Goal: Information Seeking & Learning: Learn about a topic

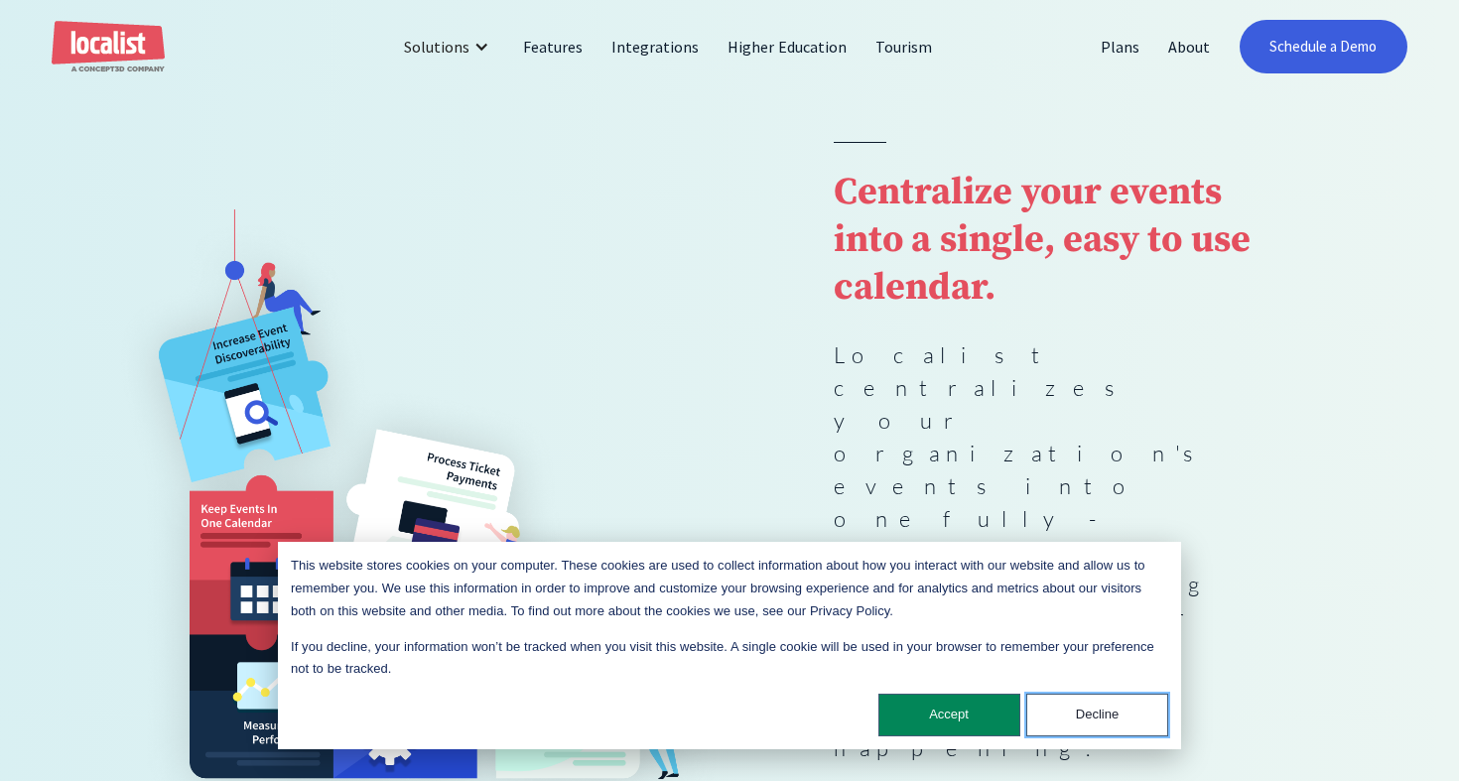
click at [1086, 721] on button "Decline" at bounding box center [1097, 715] width 142 height 43
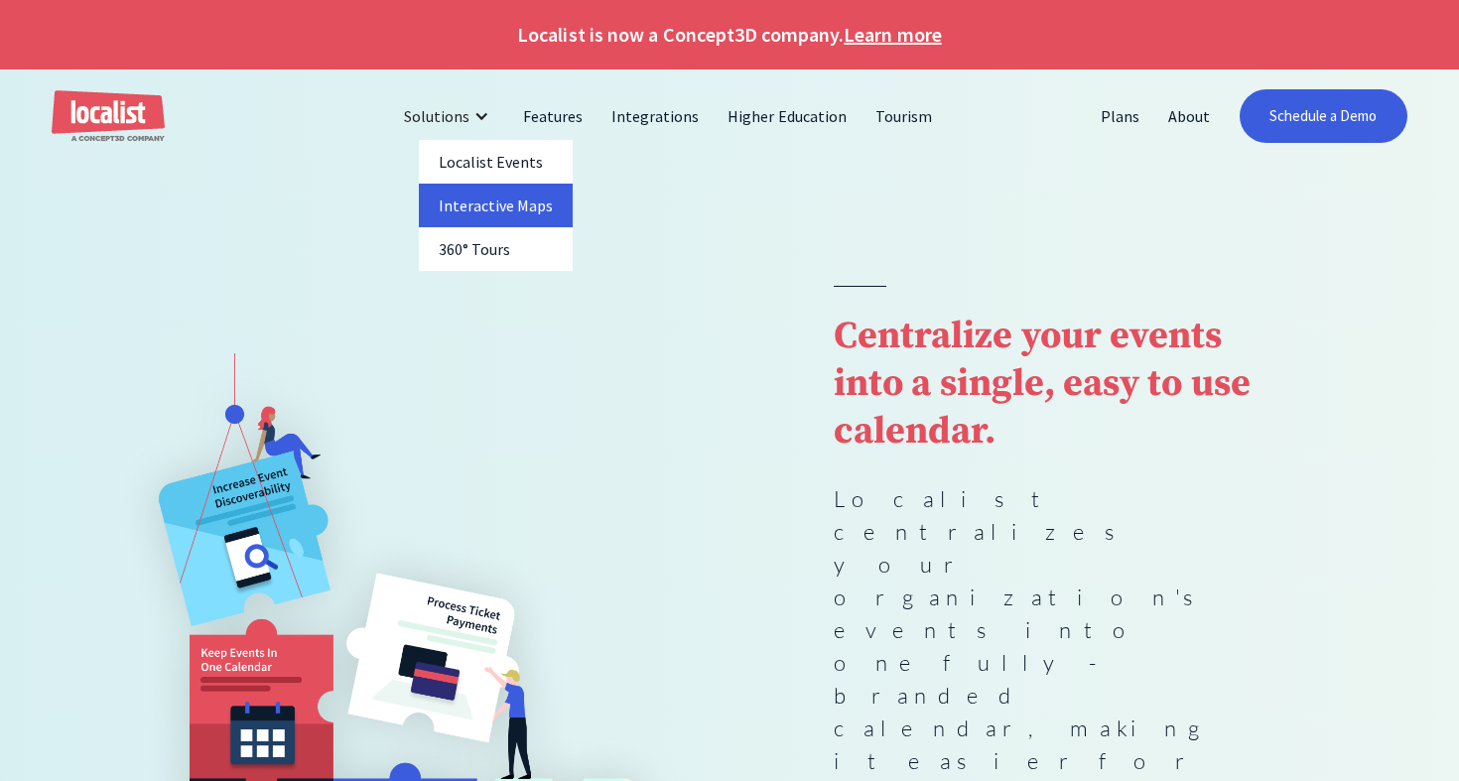
click at [510, 215] on link "Interactive Maps" at bounding box center [496, 206] width 155 height 44
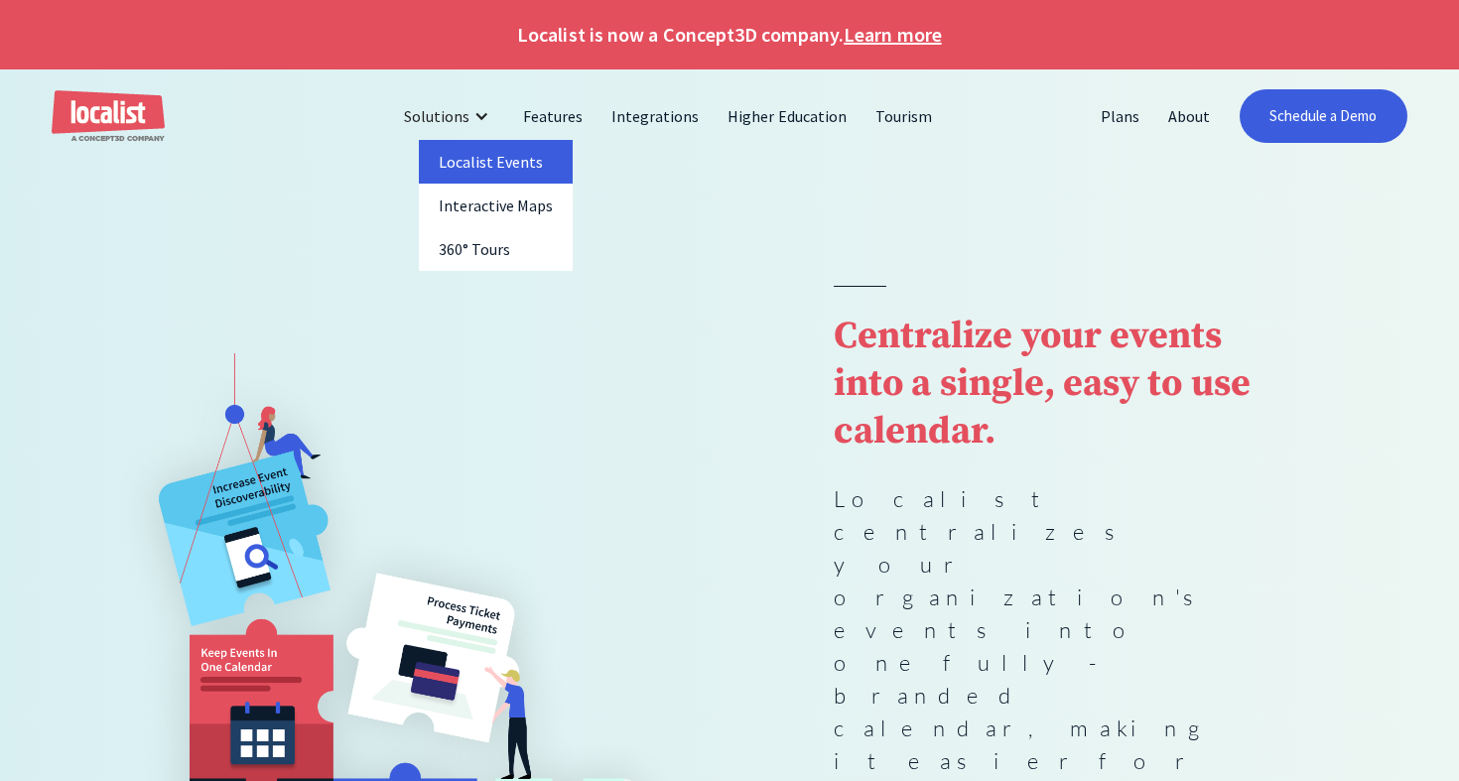
click at [544, 171] on link "Localist Events" at bounding box center [496, 162] width 155 height 44
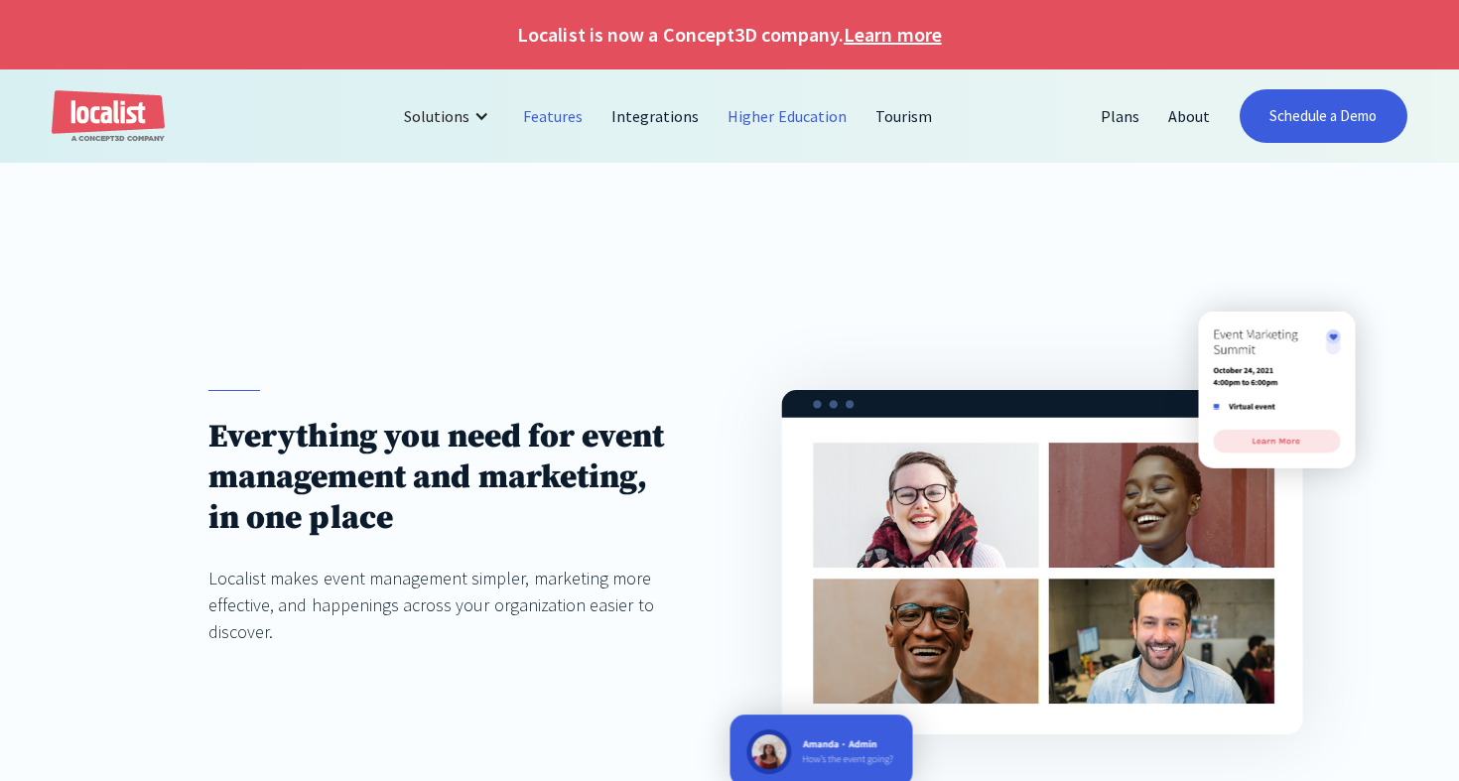
click at [813, 120] on link "Higher Education" at bounding box center [788, 116] width 148 height 48
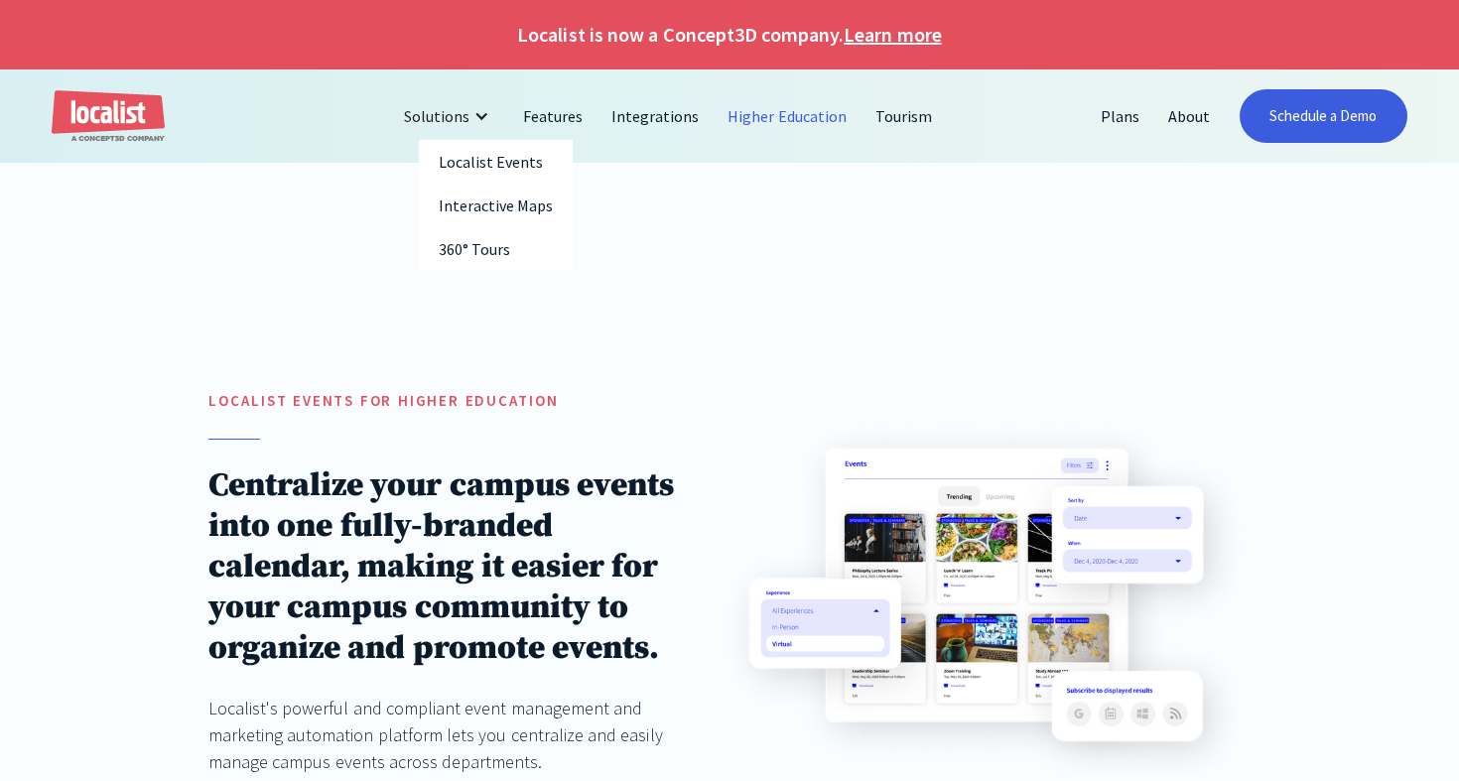
click at [480, 120] on div at bounding box center [481, 116] width 16 height 16
click at [483, 118] on div at bounding box center [481, 116] width 16 height 16
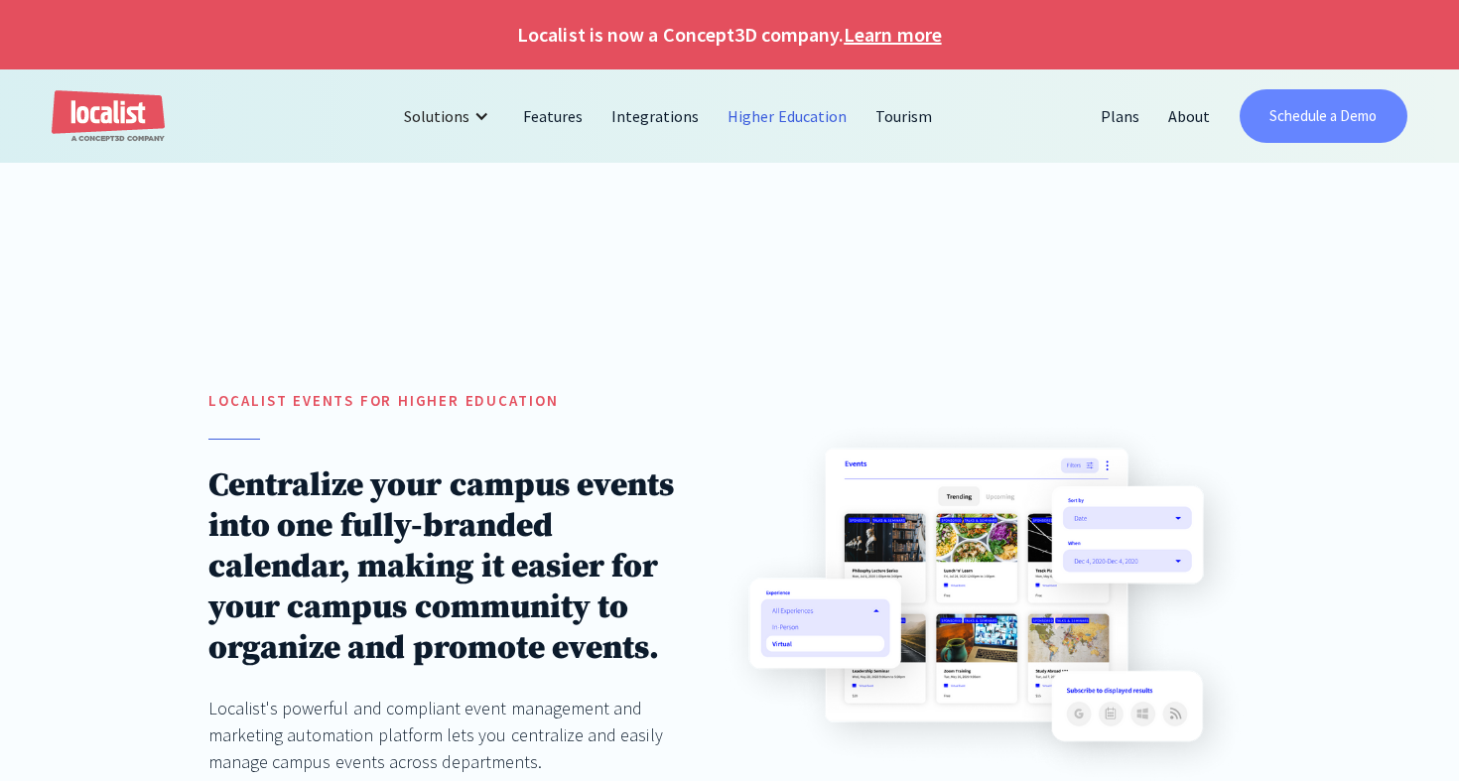
click at [1297, 120] on link "Schedule a Demo" at bounding box center [1323, 116] width 168 height 54
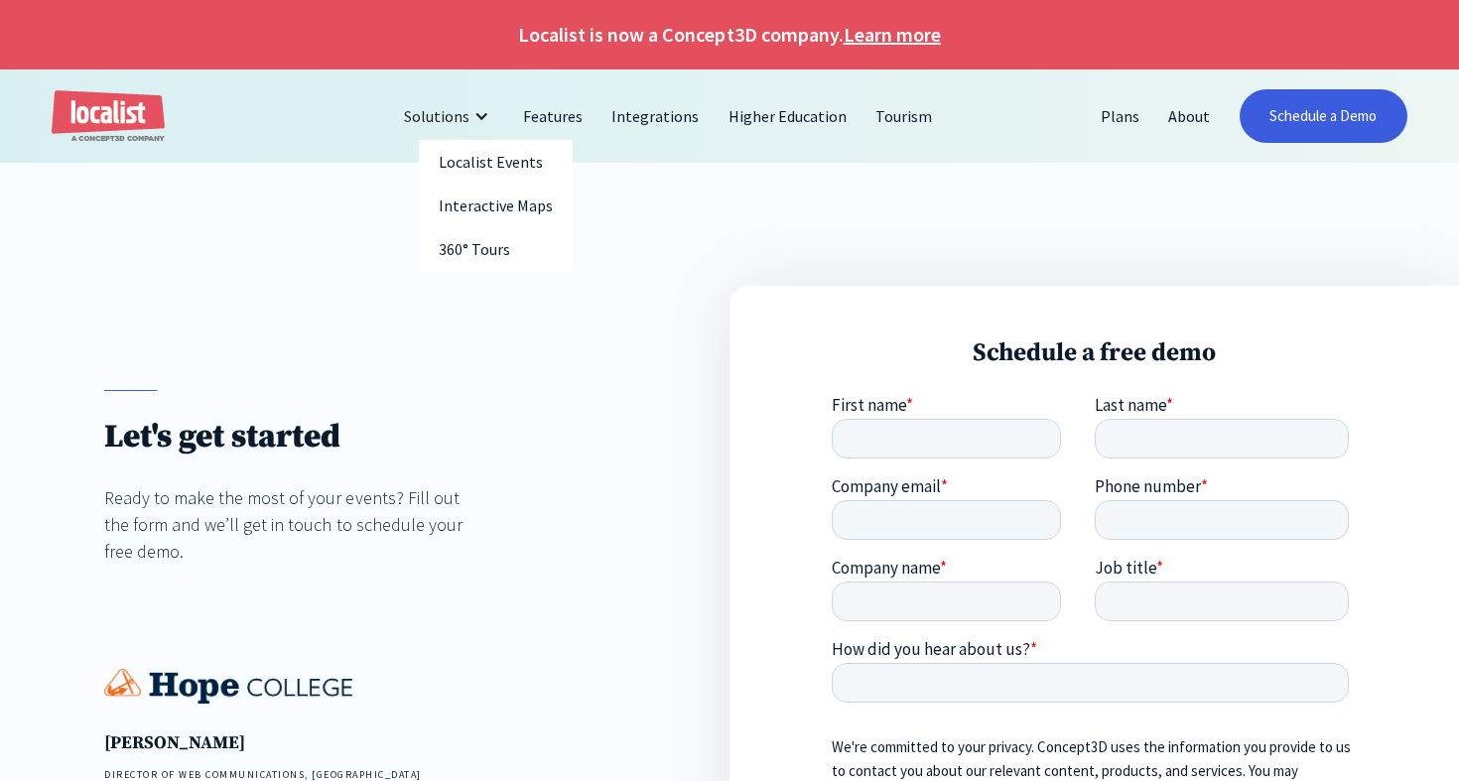
click at [489, 115] on div at bounding box center [481, 116] width 16 height 16
click at [480, 116] on div at bounding box center [481, 116] width 16 height 16
click at [521, 171] on link "Localist Events" at bounding box center [496, 162] width 154 height 44
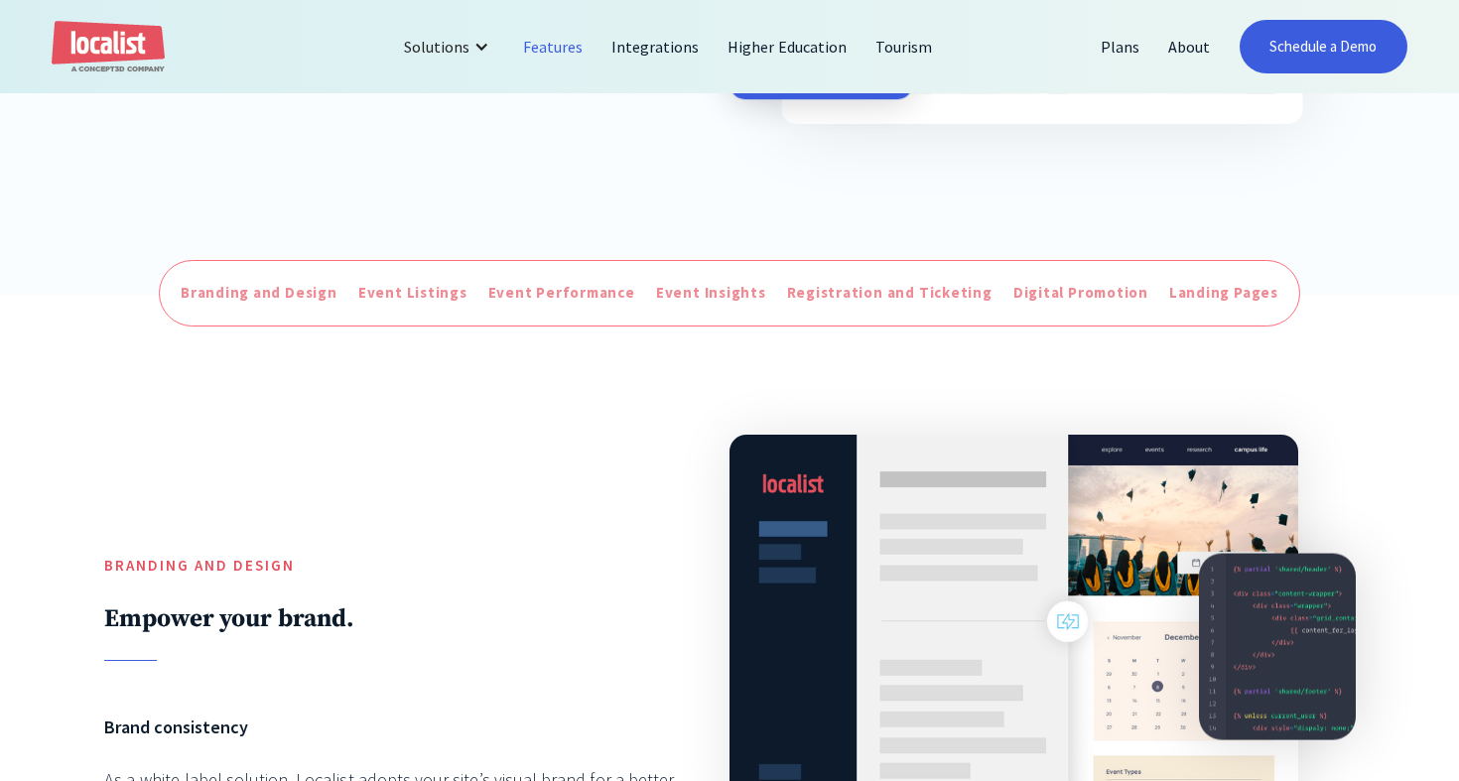
scroll to position [618, 0]
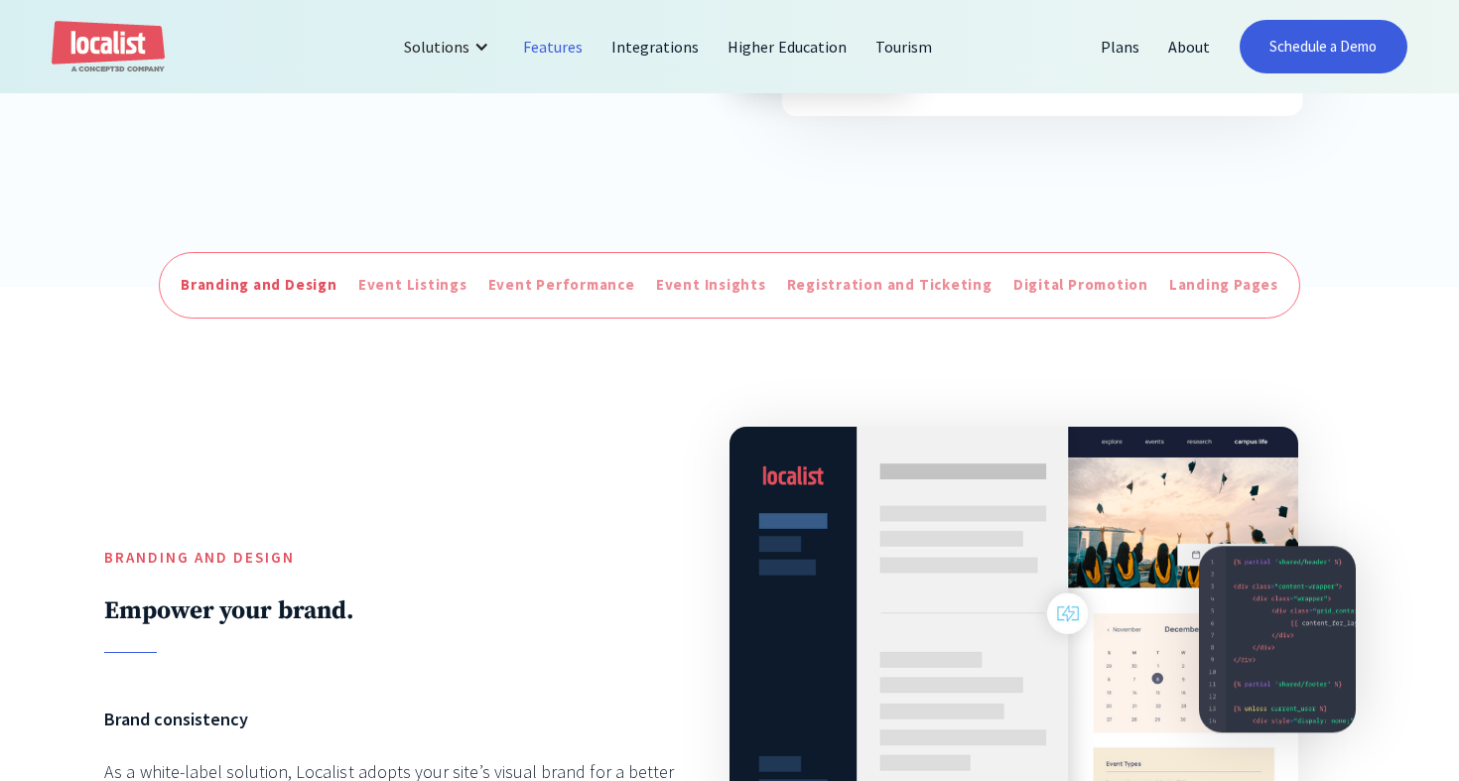
click at [296, 291] on div "Branding and Design" at bounding box center [259, 285] width 157 height 23
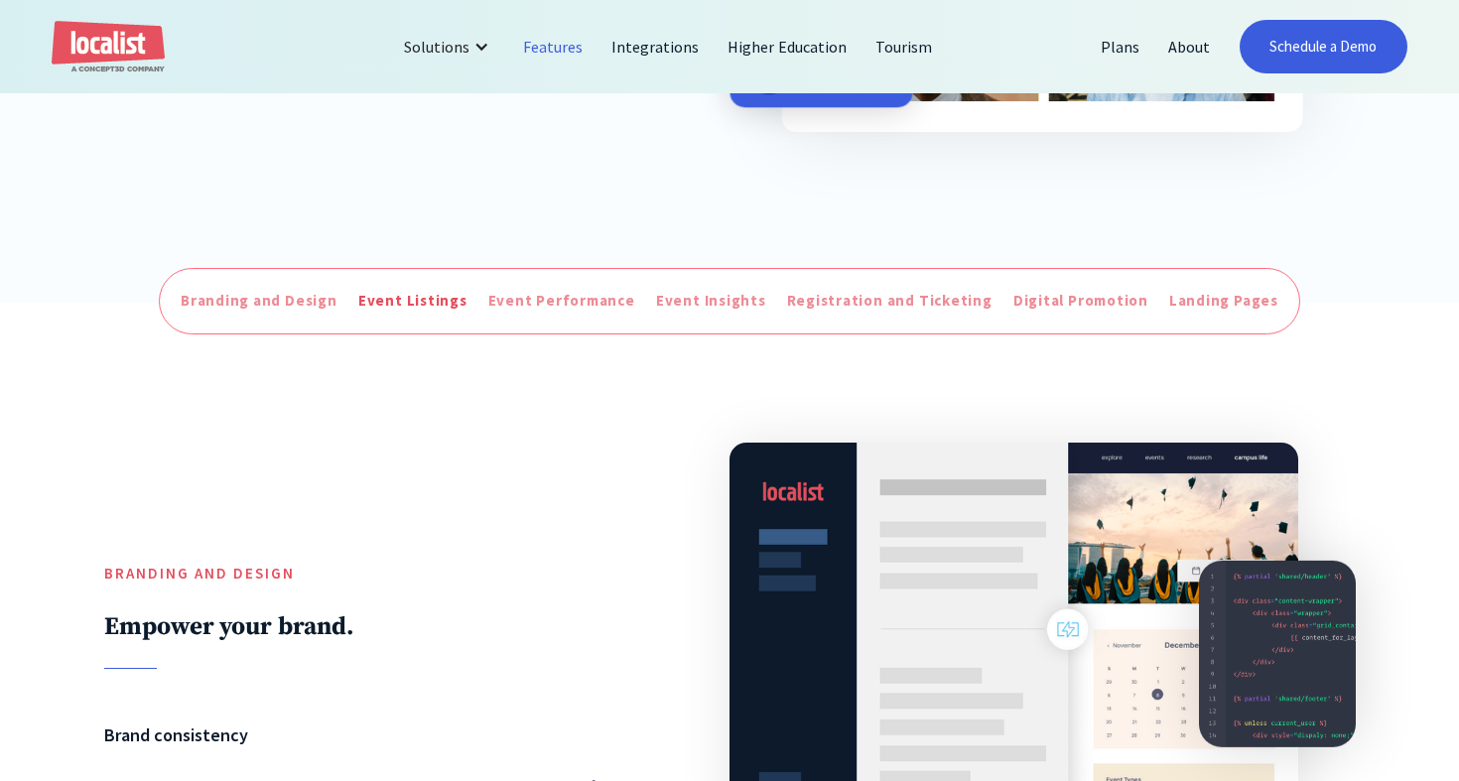
click at [420, 291] on div "Event Listings" at bounding box center [412, 301] width 109 height 23
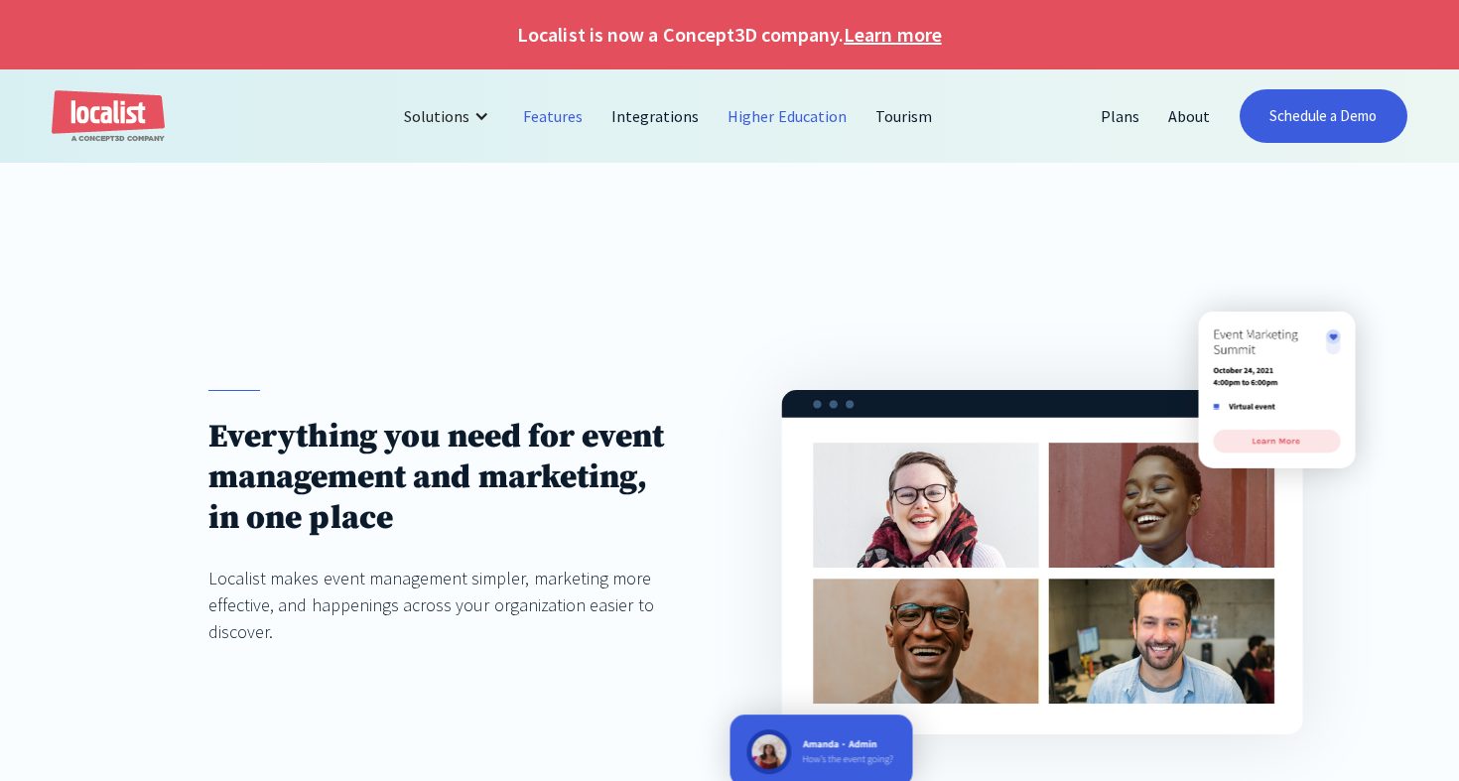
click at [769, 115] on link "Higher Education" at bounding box center [788, 116] width 148 height 48
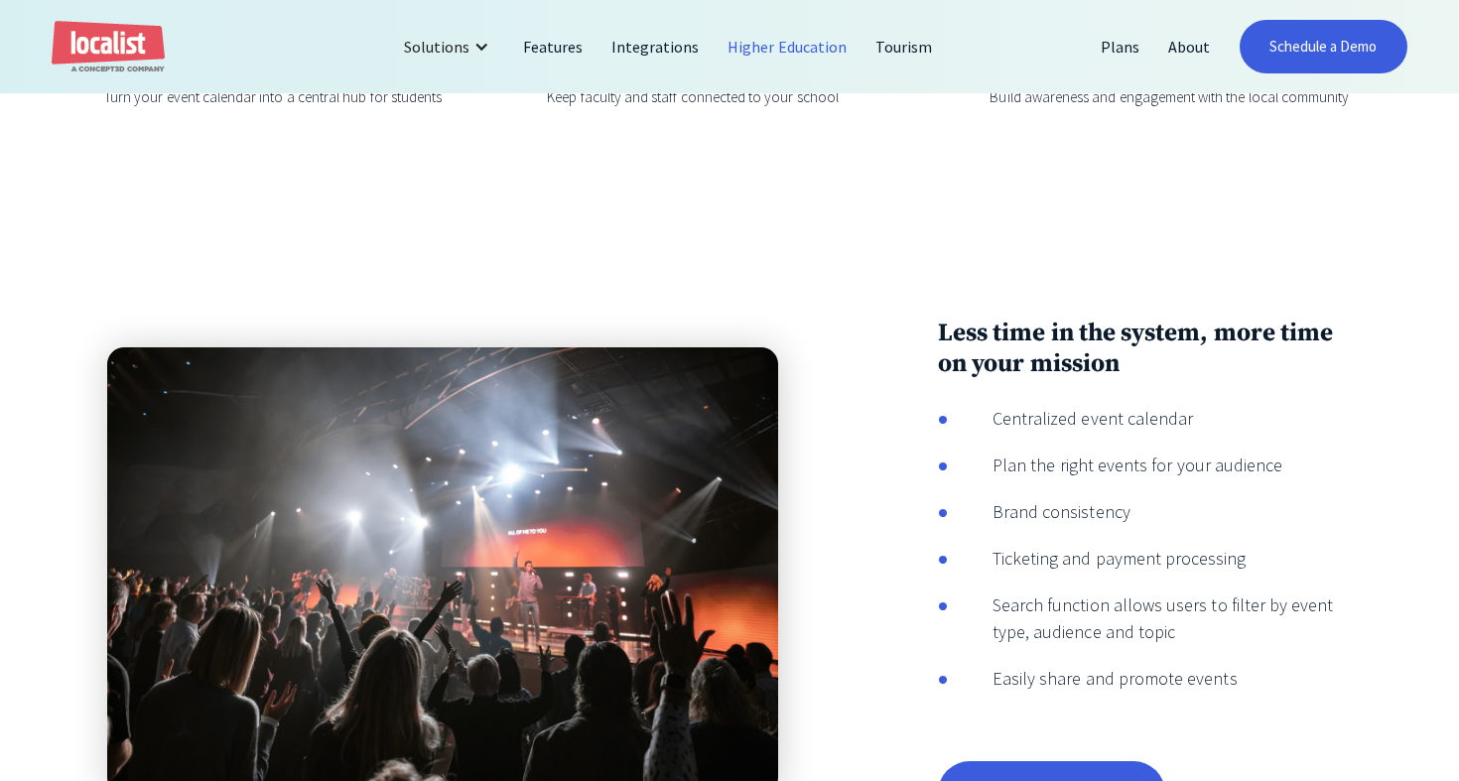
scroll to position [3716, 0]
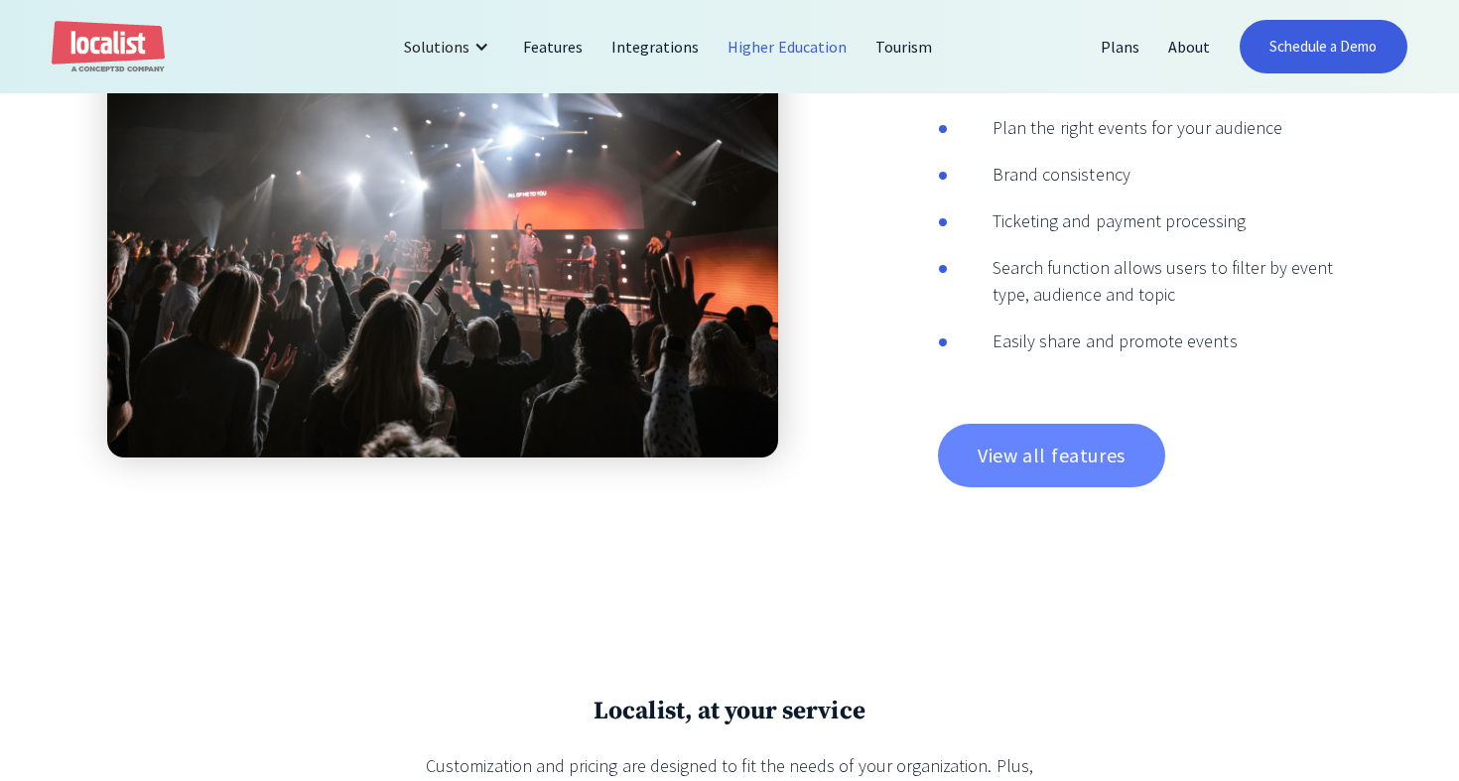
click at [1020, 460] on link "View all features" at bounding box center [1051, 456] width 227 height 64
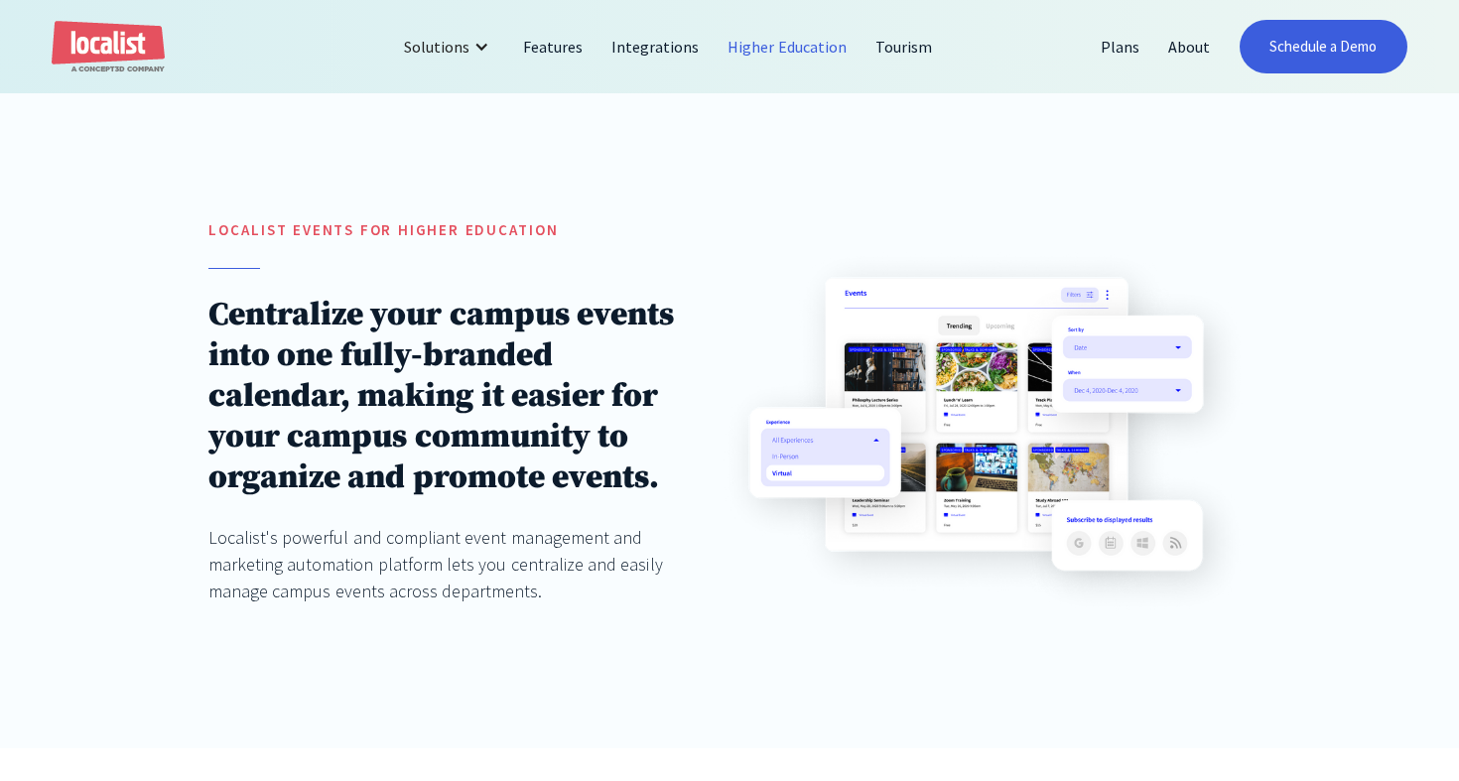
scroll to position [203, 0]
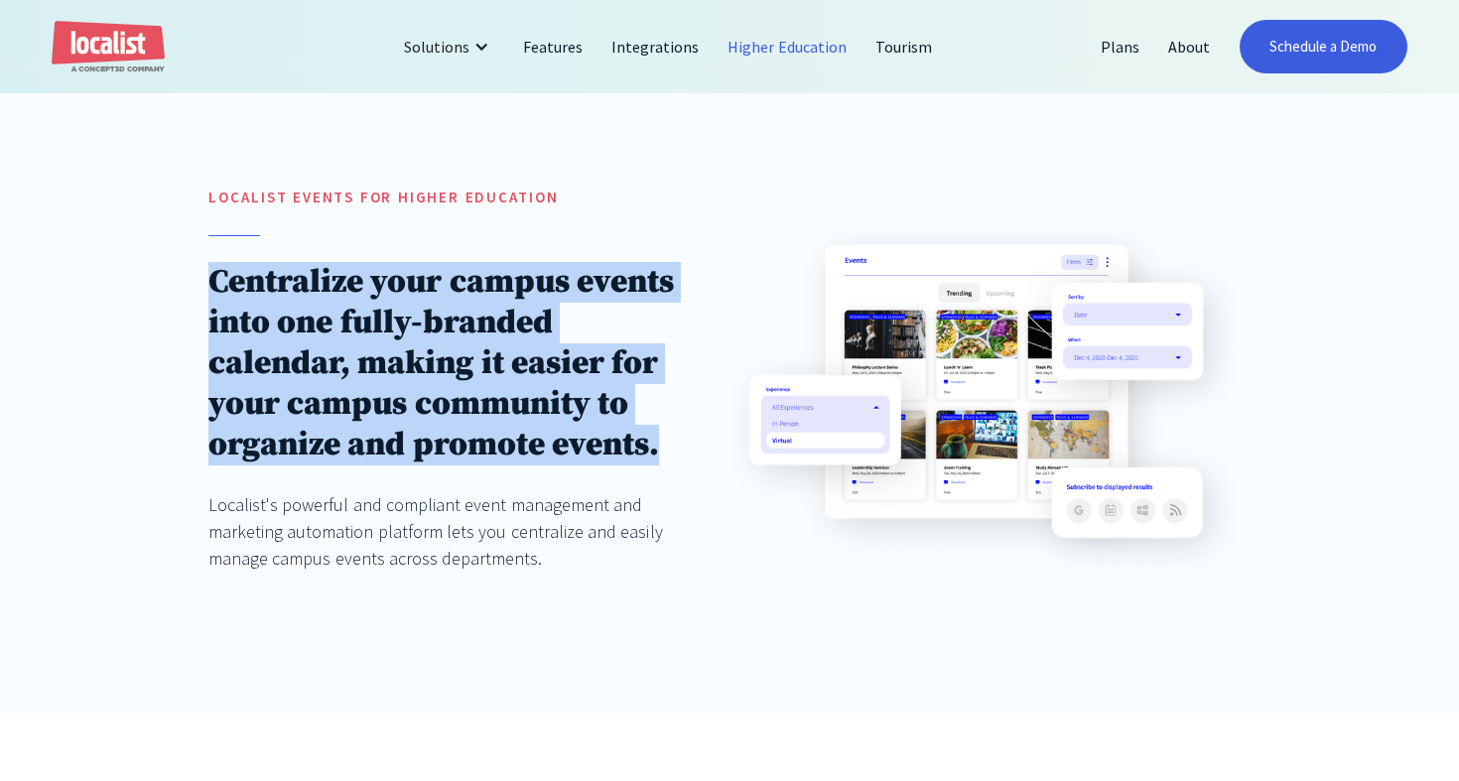
drag, startPoint x: 213, startPoint y: 278, endPoint x: 668, endPoint y: 447, distance: 484.8
click at [668, 447] on h1 "Centralize your campus events into one fully-branded calendar, making it easier…" at bounding box center [442, 363] width 468 height 203
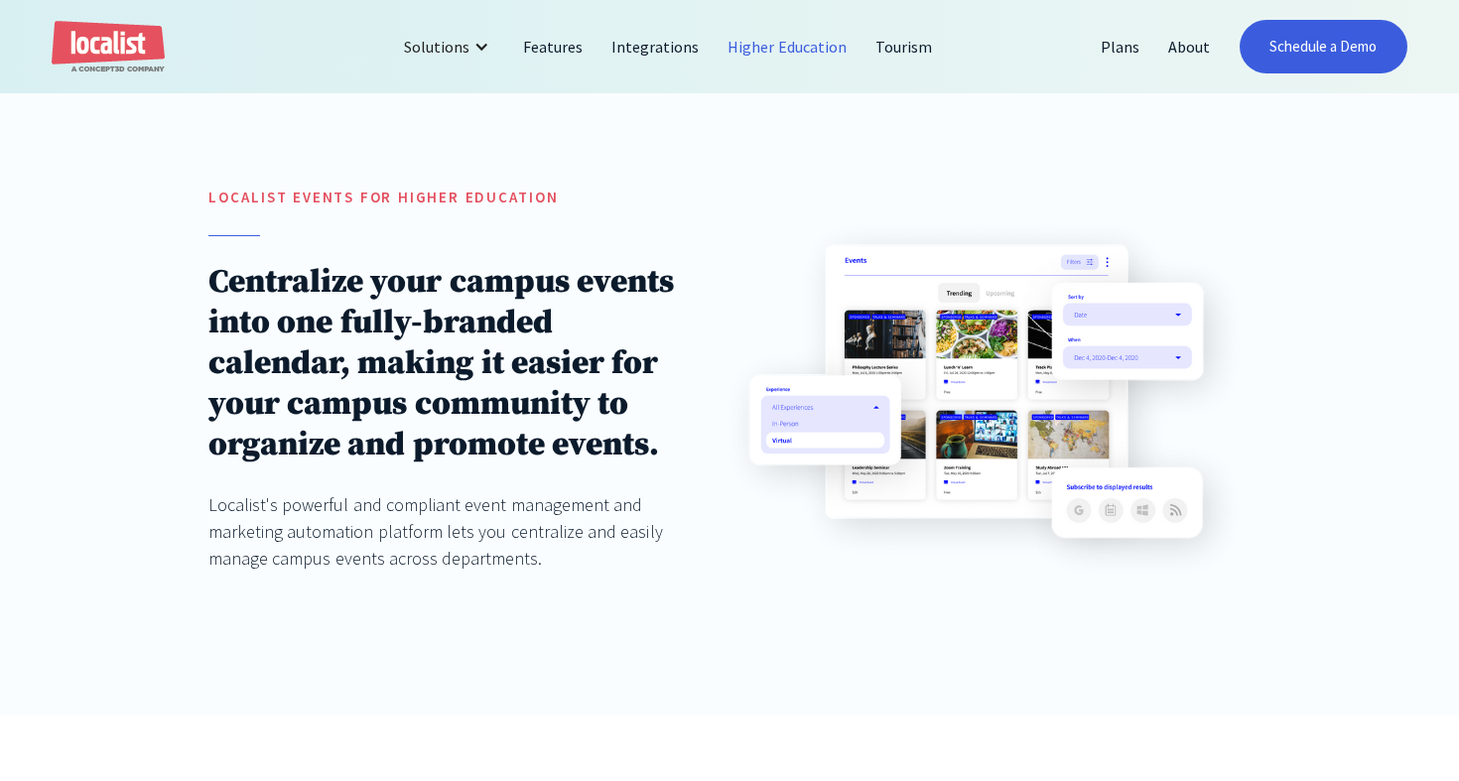
click at [585, 497] on div "Localist's powerful and compliant event management and marketing automation pla…" at bounding box center [442, 531] width 468 height 80
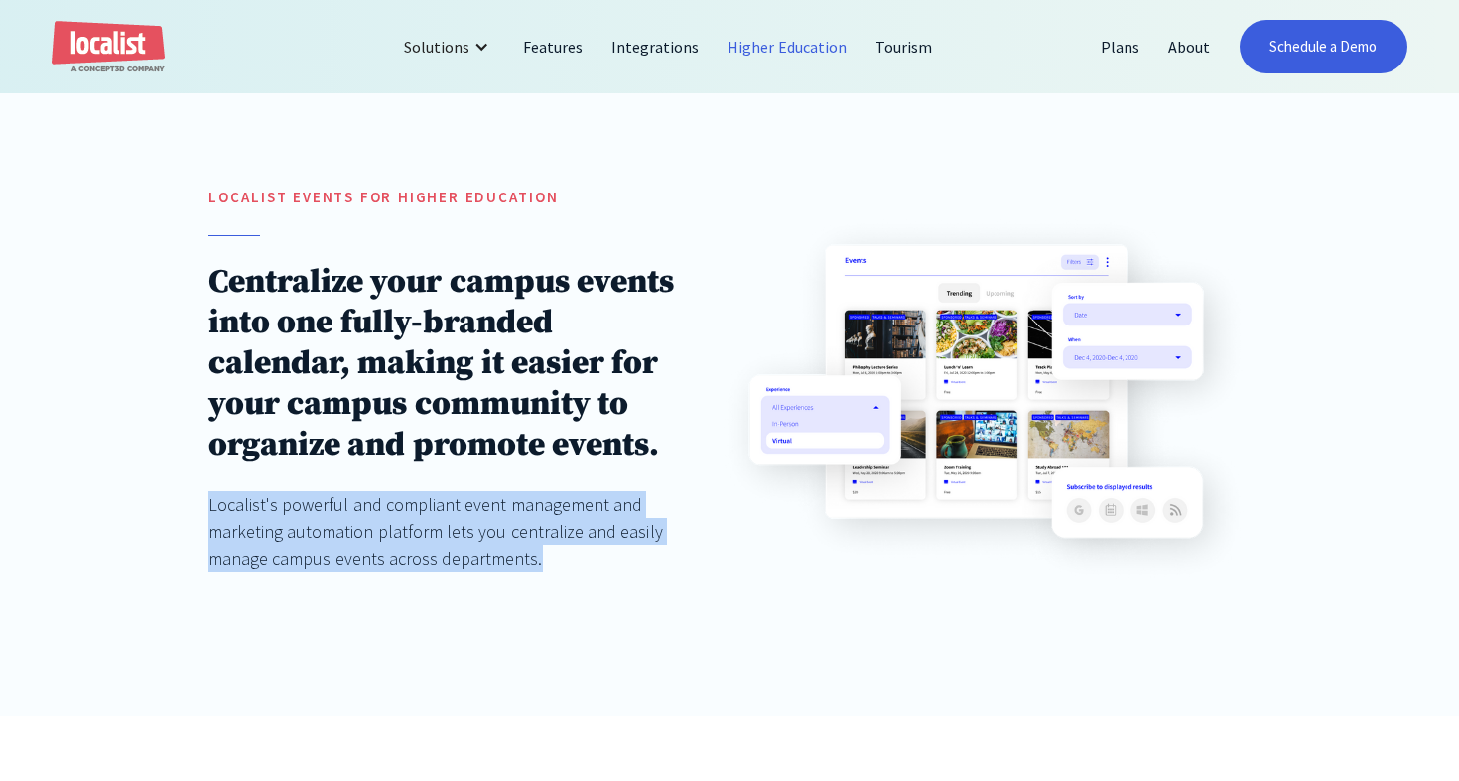
drag, startPoint x: 208, startPoint y: 504, endPoint x: 541, endPoint y: 578, distance: 340.5
click at [541, 578] on div "localist Events for Higher education Centralize your campus events into one ful…" at bounding box center [442, 399] width 468 height 425
copy div "Localist's powerful and compliant event management and marketing automation pla…"
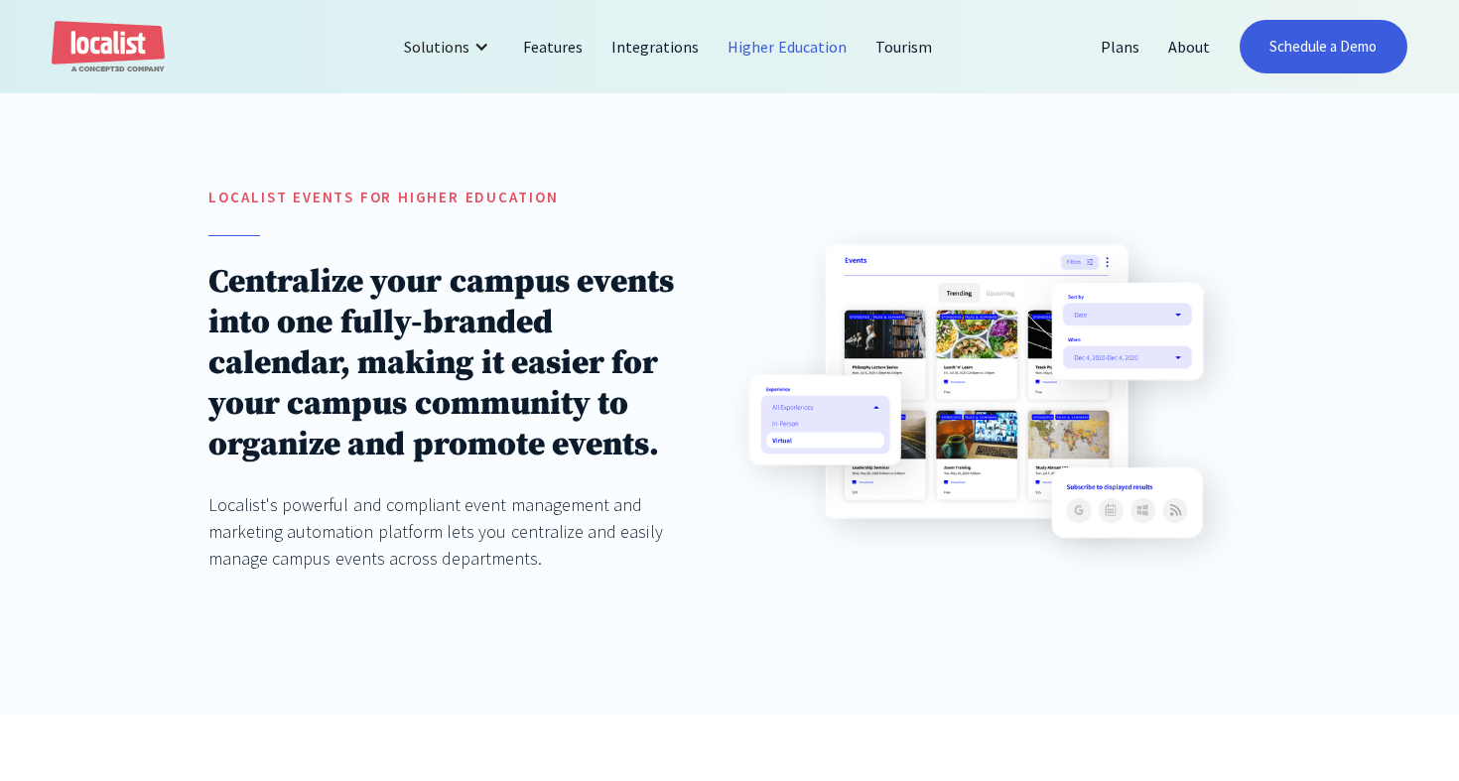
click at [464, 283] on h1 "Centralize your campus events into one fully-branded calendar, making it easier…" at bounding box center [442, 363] width 468 height 203
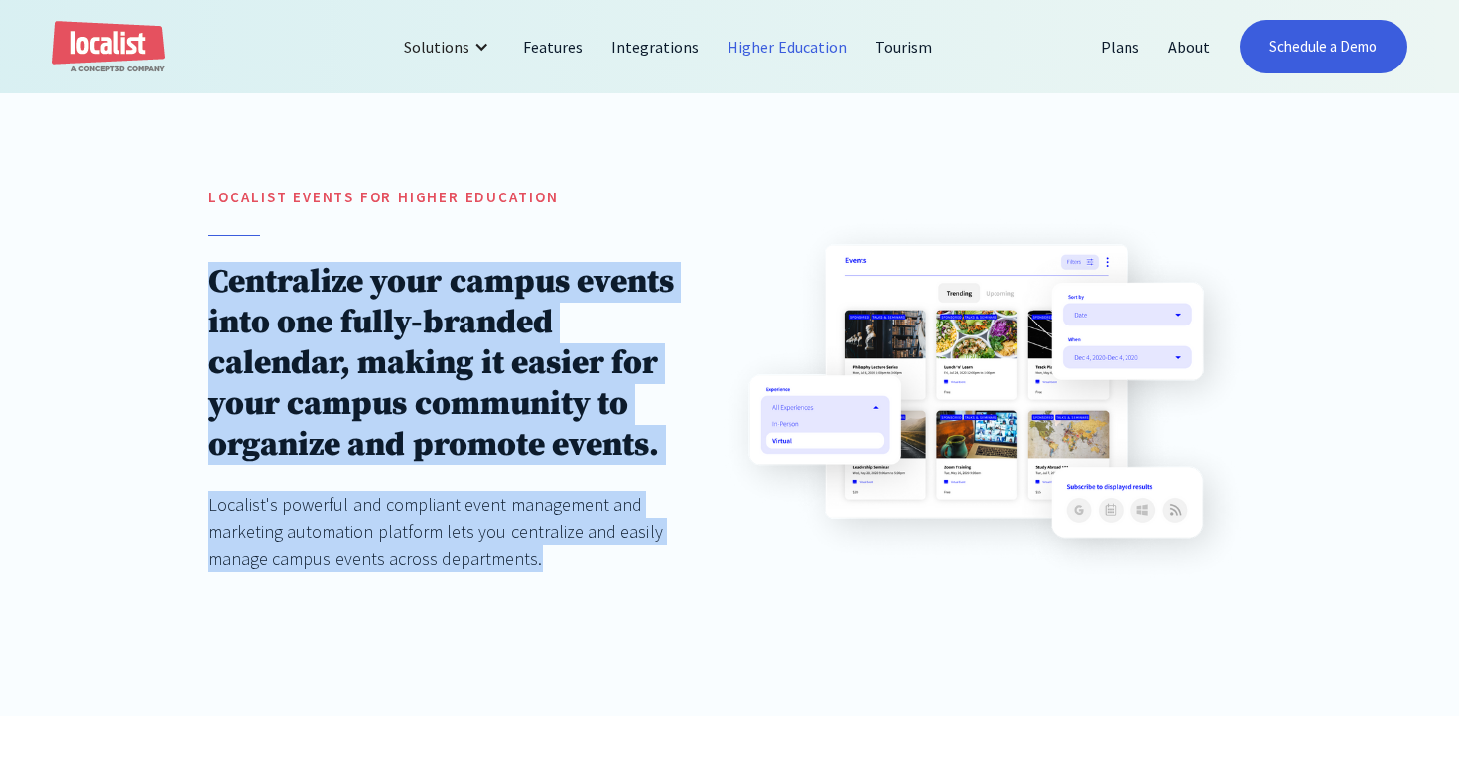
drag, startPoint x: 538, startPoint y: 557, endPoint x: 206, endPoint y: 278, distance: 433.1
click at [206, 278] on div "localist Events for Higher education Centralize your campus events into one ful…" at bounding box center [729, 398] width 1459 height 633
copy div "Centralize your campus events into one fully-branded calendar, making it easier…"
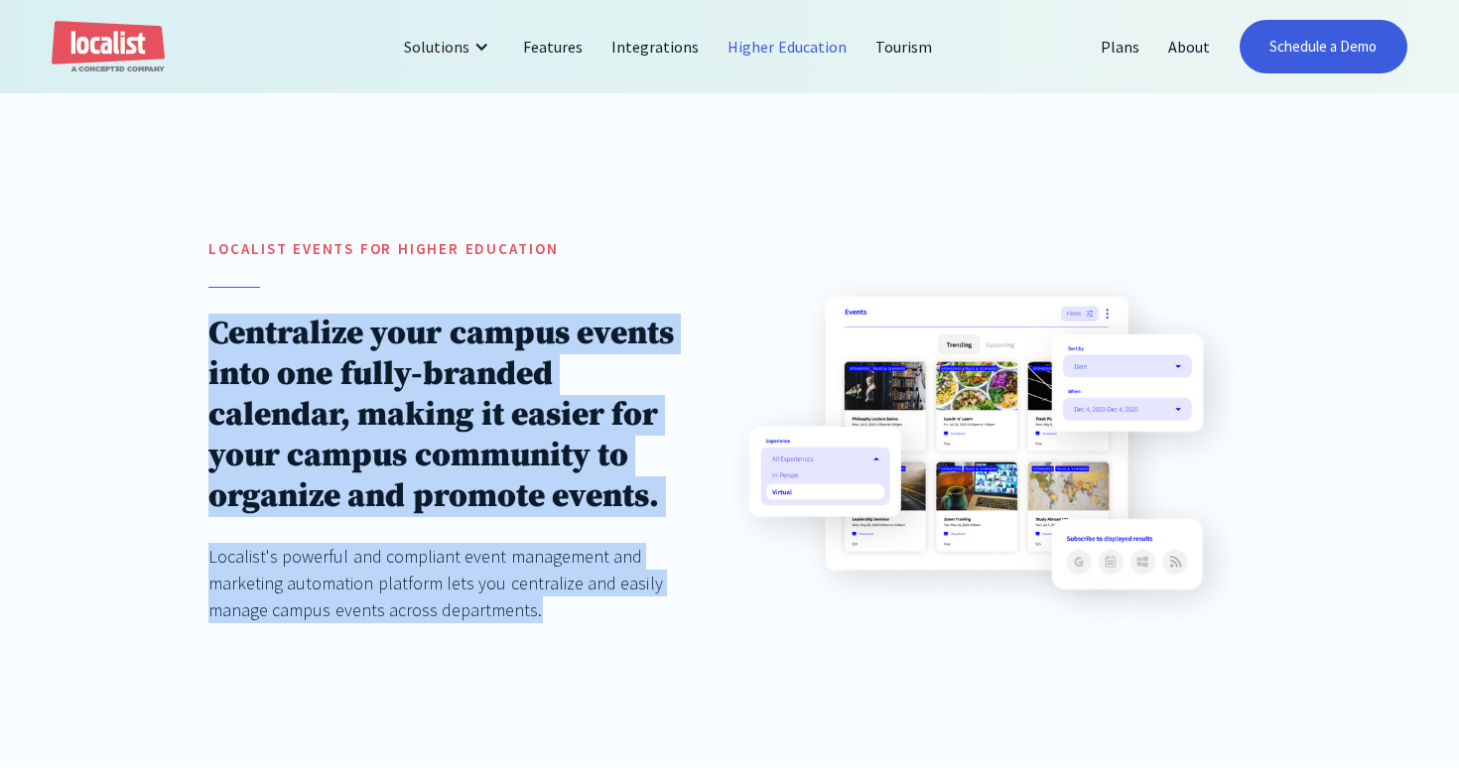
scroll to position [180, 0]
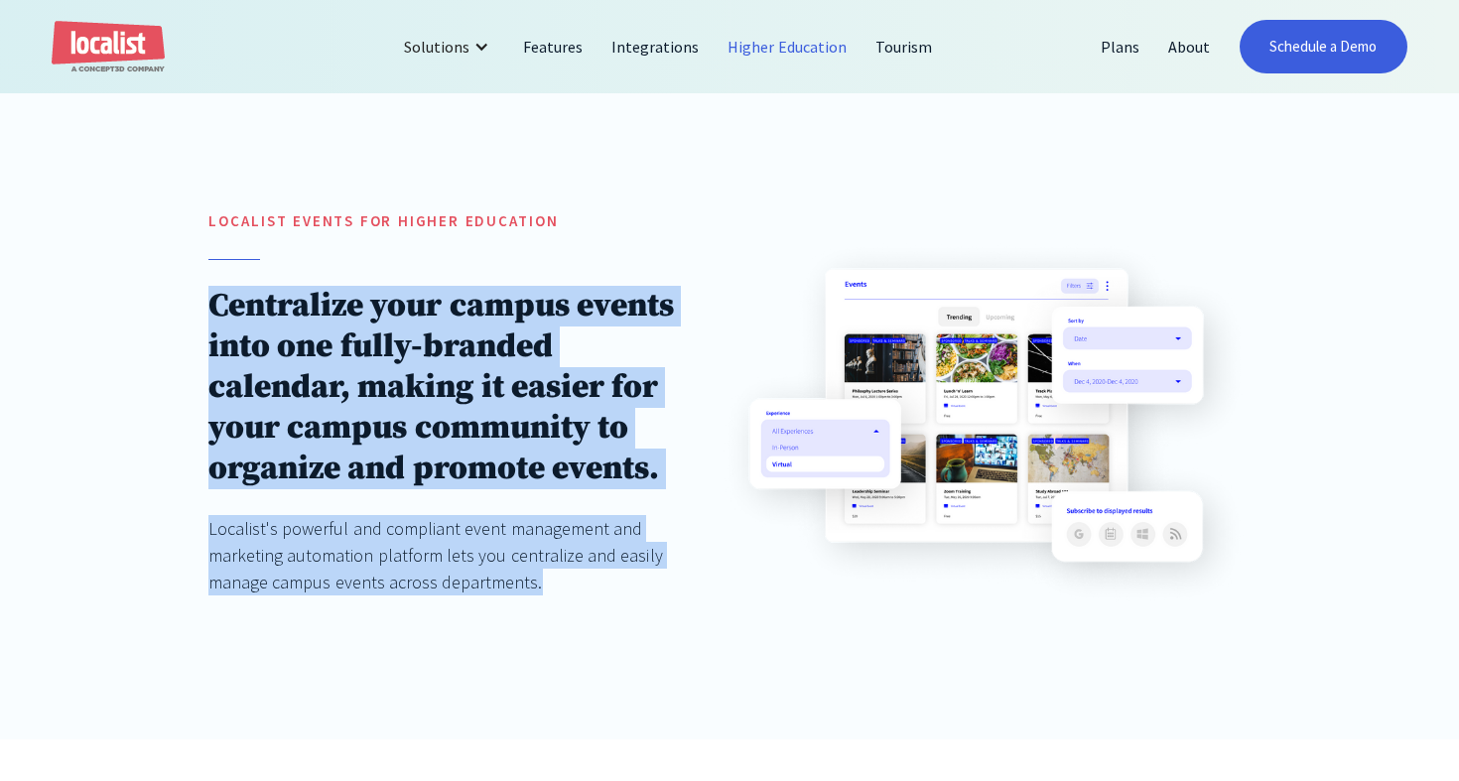
click at [631, 365] on h1 "Centralize your campus events into one fully-branded calendar, making it easier…" at bounding box center [442, 387] width 468 height 203
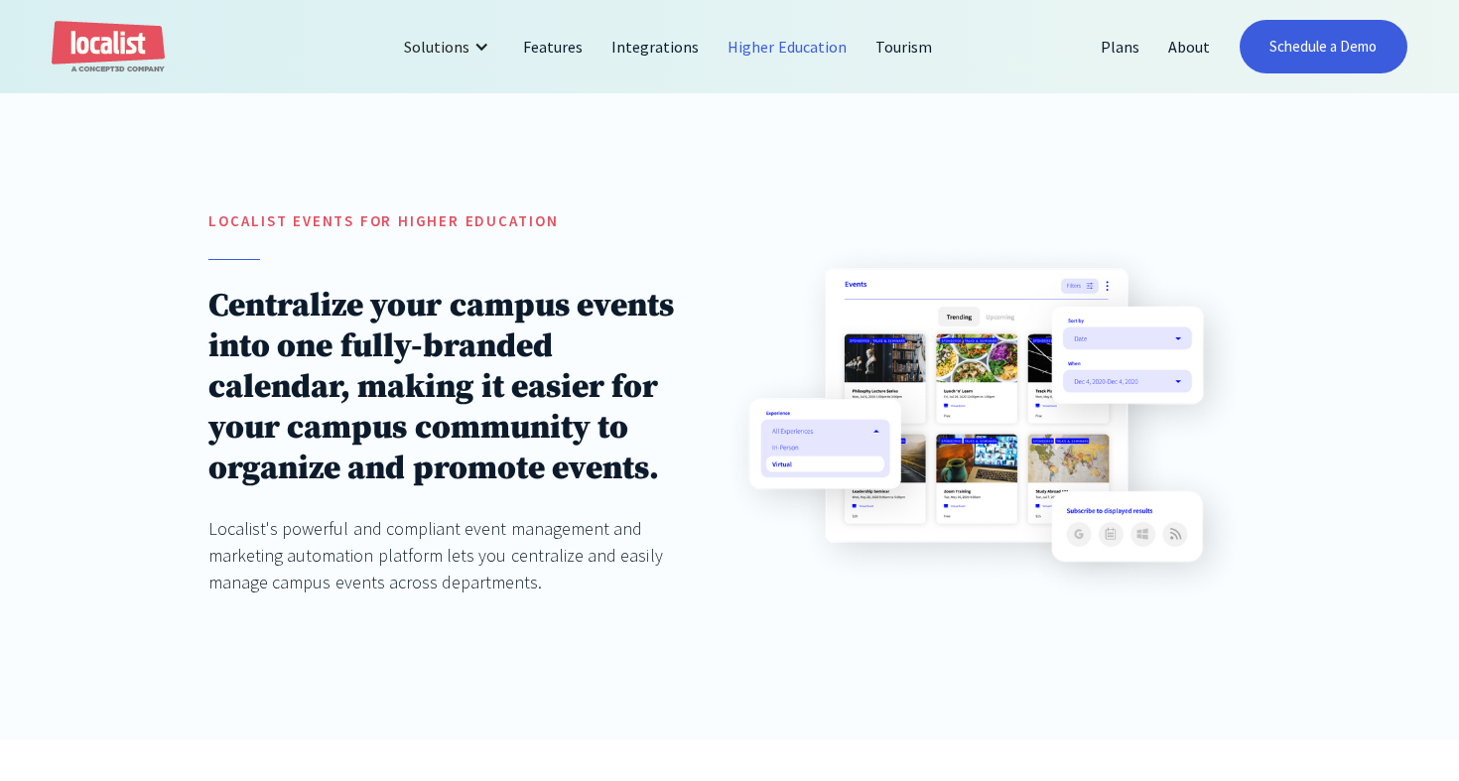
click at [590, 409] on h1 "Centralize your campus events into one fully-branded calendar, making it easier…" at bounding box center [442, 387] width 468 height 203
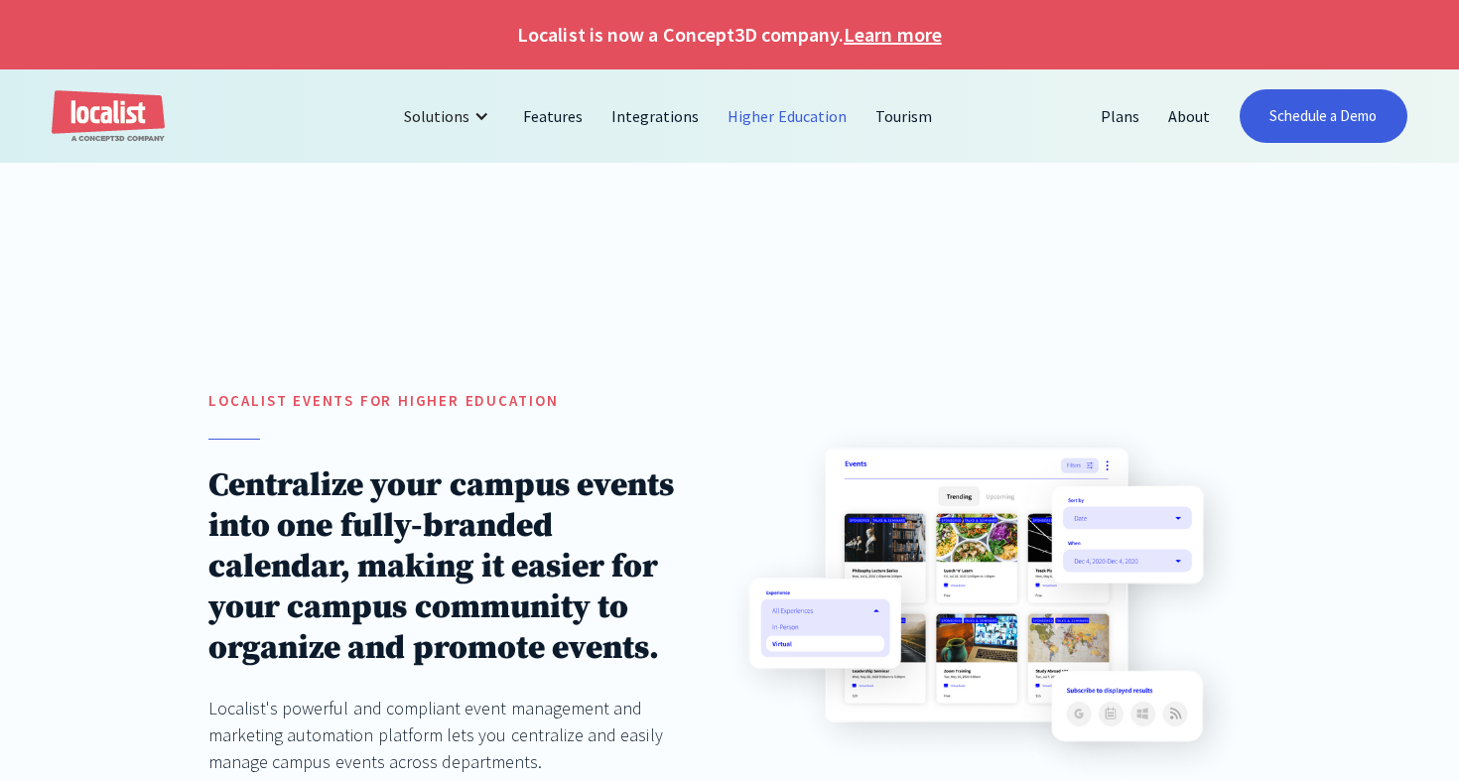
scroll to position [0, 0]
click at [561, 123] on link "Features" at bounding box center [553, 116] width 88 height 48
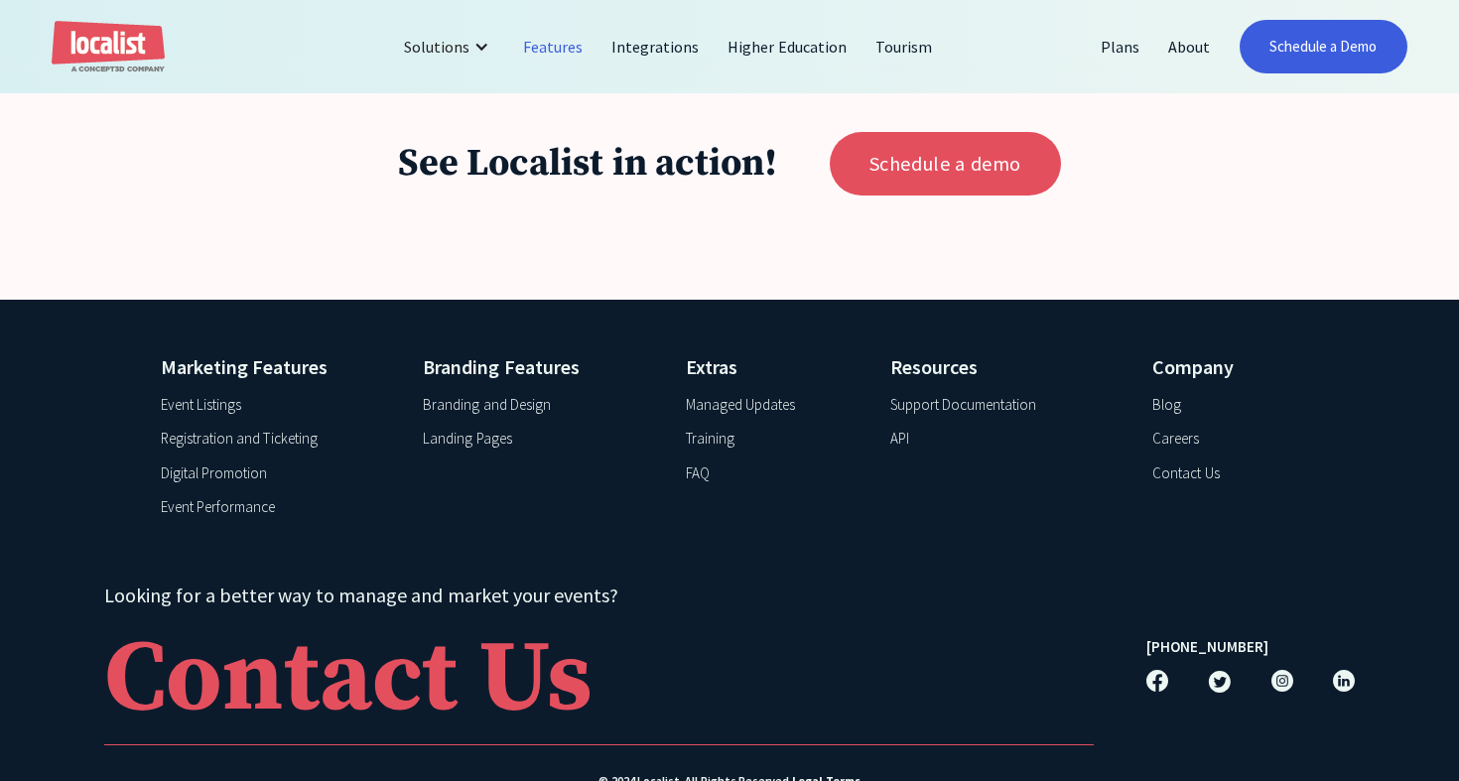
scroll to position [7705, 0]
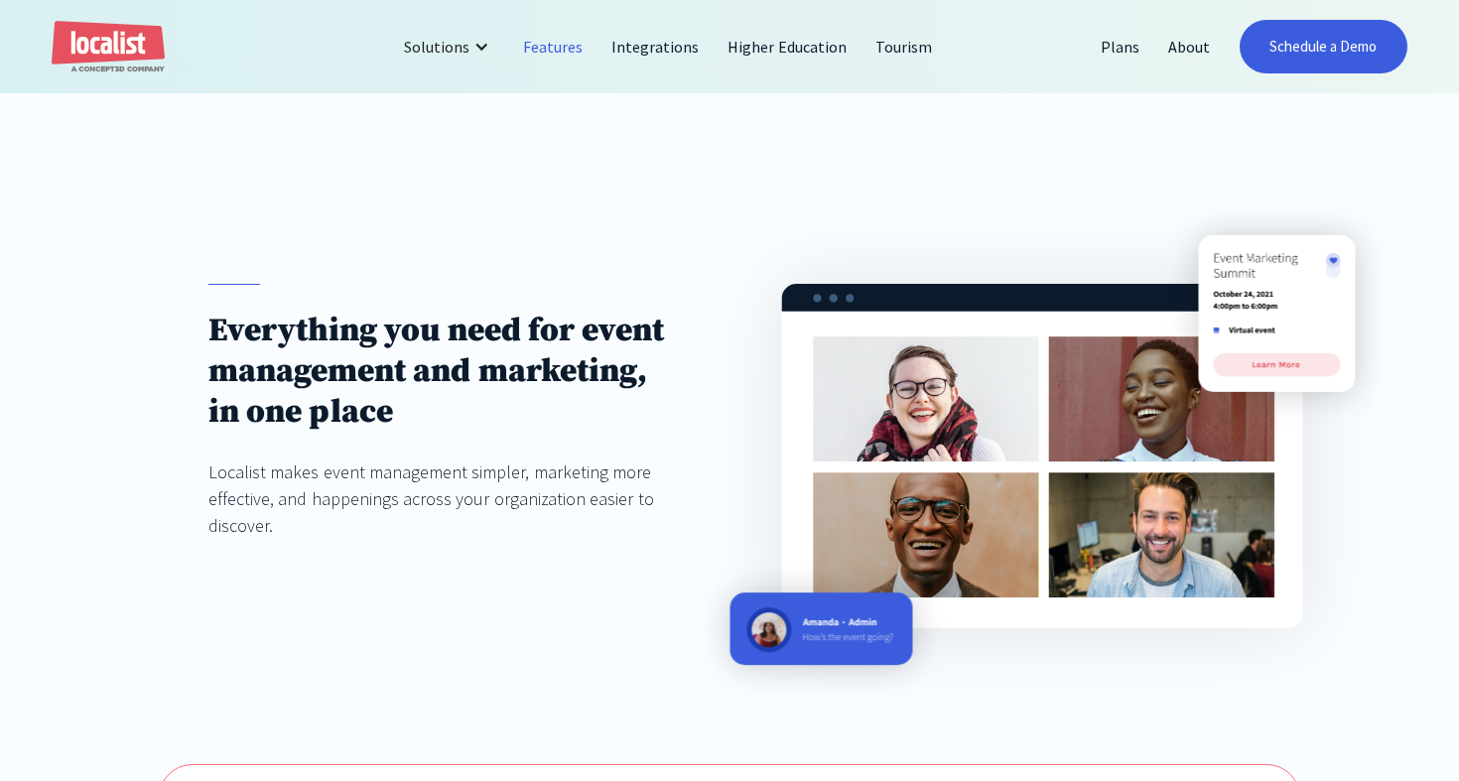
scroll to position [34, 0]
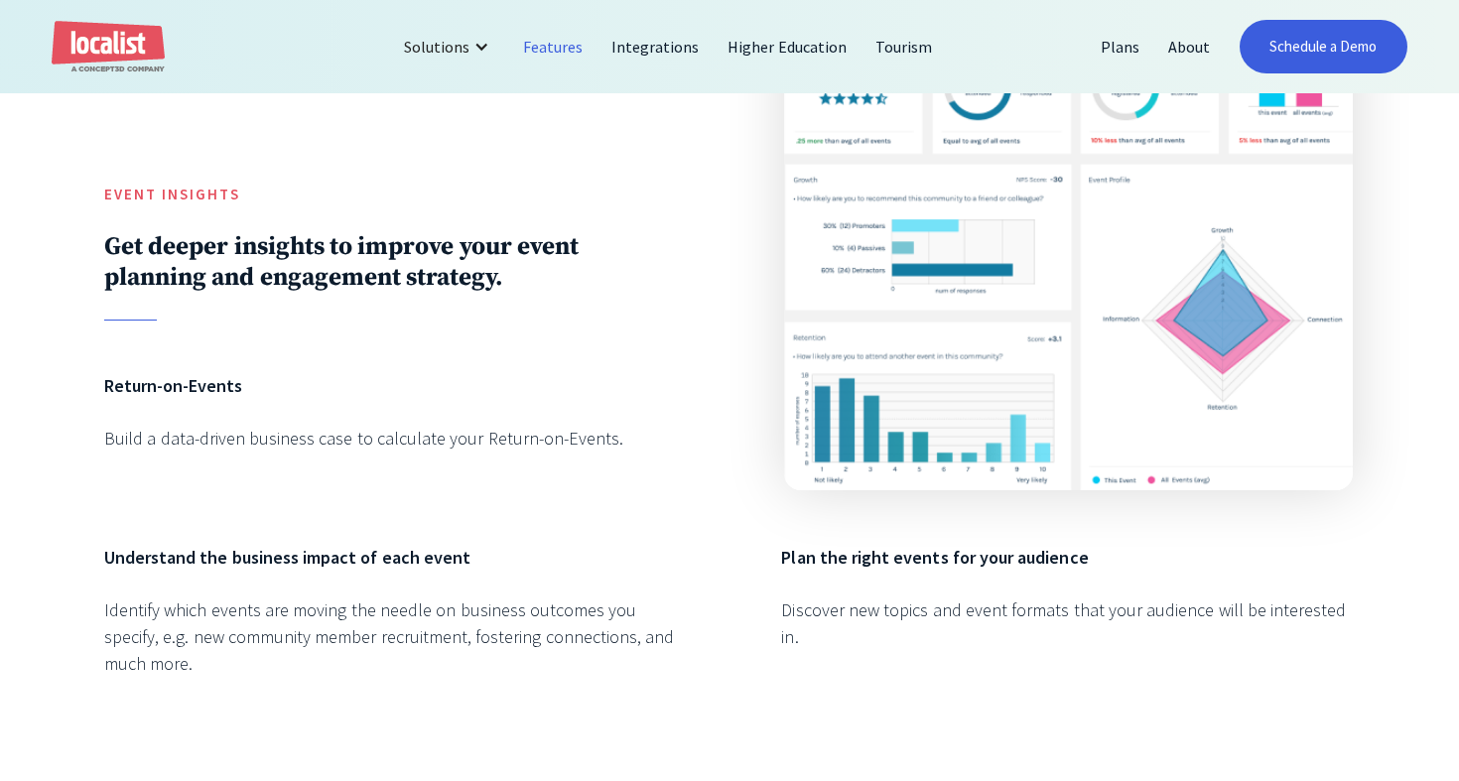
scroll to position [3731, 0]
